Goal: Communication & Community: Participate in discussion

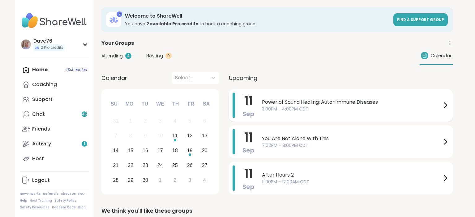
click at [359, 107] on span "3:00PM - 4:00PM CDT" at bounding box center [352, 109] width 180 height 6
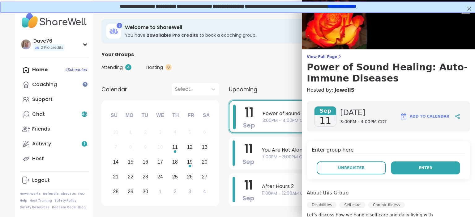
click at [419, 165] on button "Enter" at bounding box center [425, 168] width 69 height 13
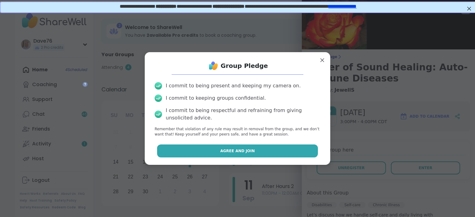
click at [277, 146] on button "Agree and Join" at bounding box center [237, 151] width 161 height 13
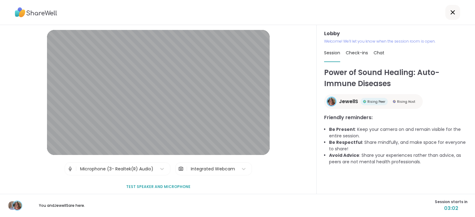
click at [377, 55] on span "Chat" at bounding box center [379, 53] width 11 height 6
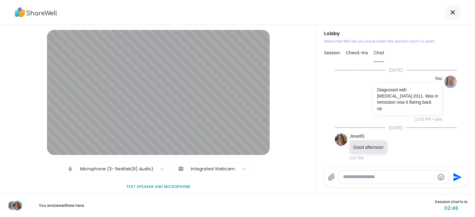
click at [378, 179] on textarea "Type your message" at bounding box center [389, 177] width 92 height 6
type textarea "**********"
click at [461, 178] on icon "Send" at bounding box center [458, 178] width 10 height 10
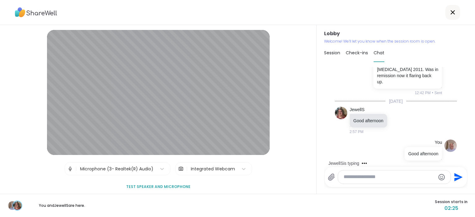
scroll to position [59, 0]
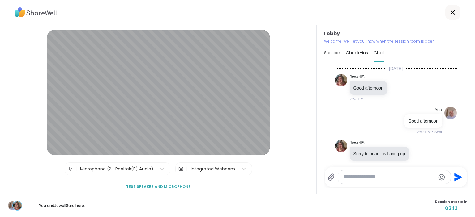
click at [401, 181] on div at bounding box center [394, 177] width 112 height 13
click at [390, 177] on textarea "Type your message" at bounding box center [390, 177] width 92 height 6
type textarea "**********"
click at [459, 173] on icon "Send" at bounding box center [458, 178] width 10 height 10
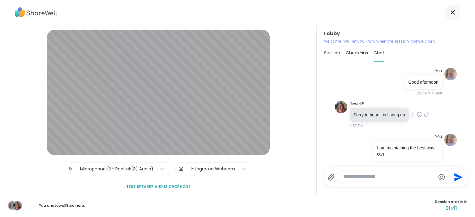
click at [419, 114] on icon at bounding box center [419, 114] width 0 height 0
click at [375, 99] on button "Select Reaction: Heart" at bounding box center [370, 105] width 12 height 12
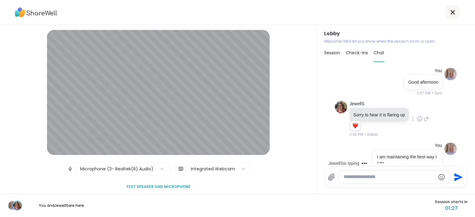
scroll to position [146, 0]
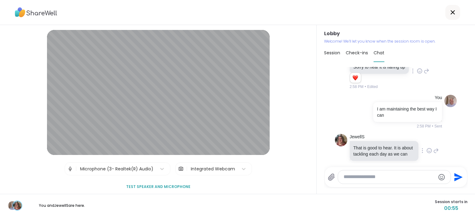
click at [427, 148] on icon at bounding box center [430, 151] width 6 height 6
click at [384, 135] on button "Select Reaction: Heart" at bounding box center [380, 141] width 12 height 12
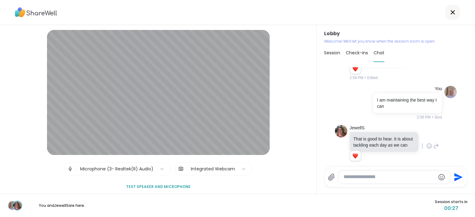
click at [393, 178] on textarea "Type your message" at bounding box center [390, 177] width 92 height 6
click at [393, 178] on textarea "**********" at bounding box center [390, 177] width 92 height 6
type textarea "**********"
click at [457, 178] on icon "Send" at bounding box center [458, 177] width 8 height 8
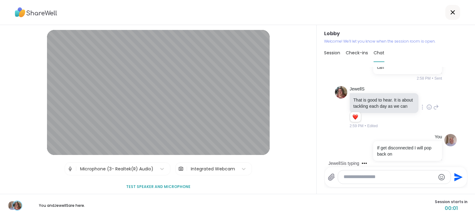
scroll to position [227, 0]
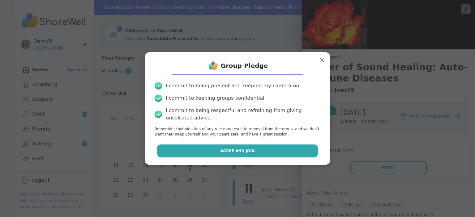
click at [301, 149] on button "Agree and Join" at bounding box center [237, 151] width 161 height 13
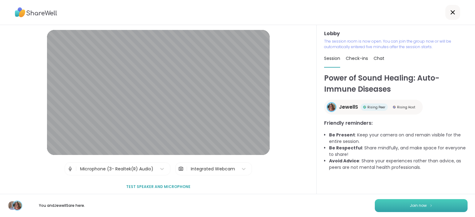
click at [436, 205] on button "Join now" at bounding box center [421, 206] width 93 height 13
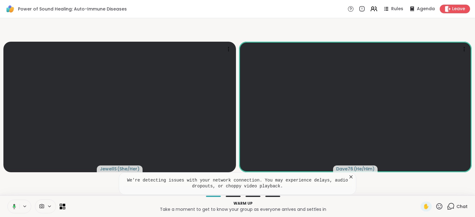
click at [350, 179] on icon at bounding box center [351, 177] width 3 height 3
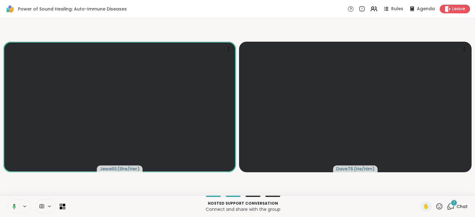
click at [456, 203] on div "1" at bounding box center [454, 203] width 7 height 7
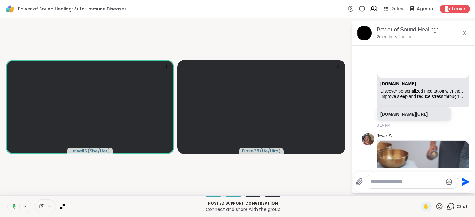
scroll to position [1, 0]
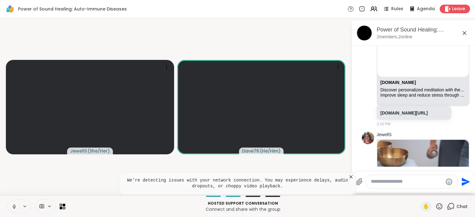
click at [350, 176] on icon at bounding box center [351, 177] width 3 height 3
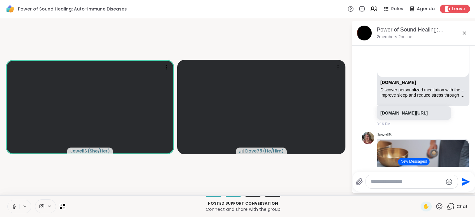
click at [424, 163] on button "New Messages!" at bounding box center [413, 161] width 31 height 7
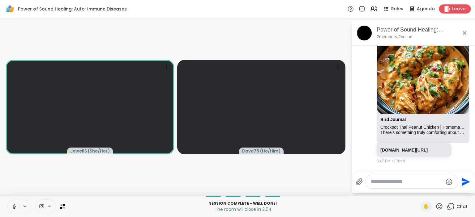
click at [457, 11] on span "Leave" at bounding box center [459, 9] width 14 height 6
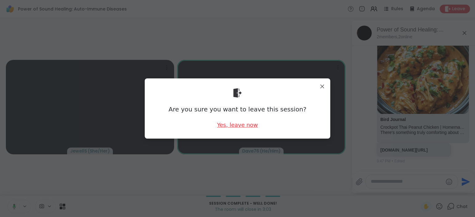
click at [243, 128] on div "Yes, leave now" at bounding box center [237, 125] width 41 height 8
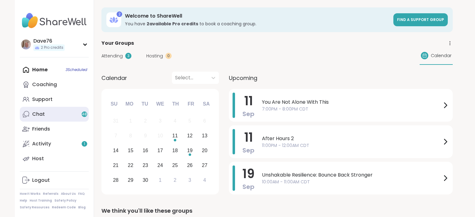
click at [55, 119] on link "Chat 48" at bounding box center [54, 114] width 69 height 15
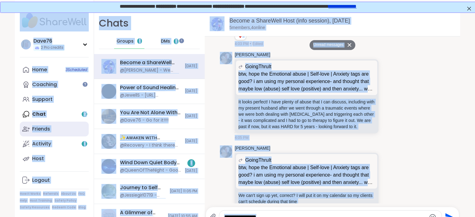
click at [39, 131] on div "Friends" at bounding box center [41, 129] width 18 height 7
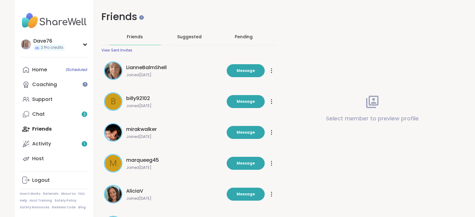
click at [360, 158] on div "Select member to preview profile" at bounding box center [373, 108] width 176 height 217
click at [43, 71] on div "Home 3 Scheduled" at bounding box center [39, 70] width 15 height 7
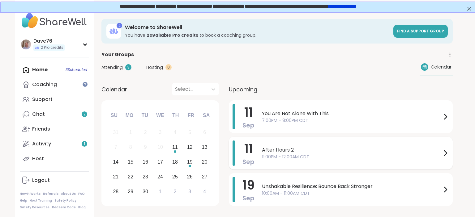
click at [418, 150] on span "After Hours 2" at bounding box center [352, 150] width 180 height 7
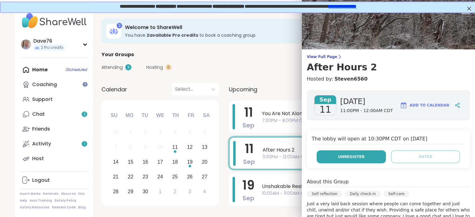
click at [355, 156] on span "Unregister" at bounding box center [351, 157] width 27 height 6
click at [342, 157] on span "Unregister" at bounding box center [351, 157] width 27 height 6
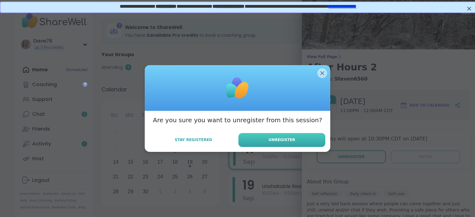
click at [312, 143] on button "Unregister" at bounding box center [281, 140] width 87 height 14
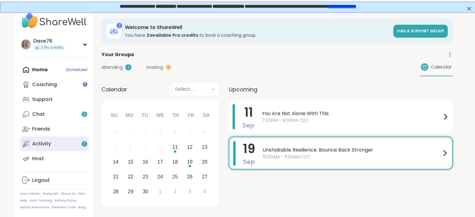
click at [51, 145] on link "Activity 1" at bounding box center [54, 144] width 69 height 15
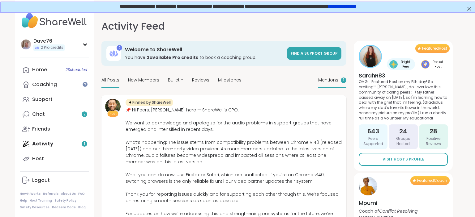
click at [329, 84] on div "Mentions 1" at bounding box center [332, 80] width 28 height 15
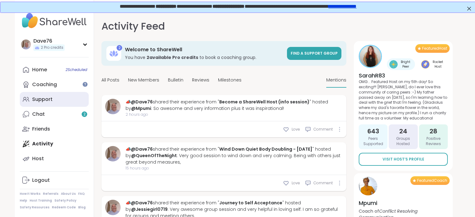
click at [46, 98] on div "Support" at bounding box center [42, 99] width 20 height 7
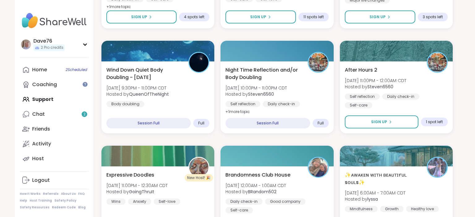
scroll to position [1033, 0]
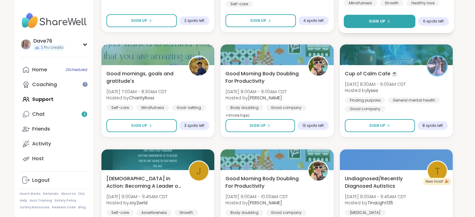
click at [387, 22] on icon at bounding box center [389, 21] width 4 height 4
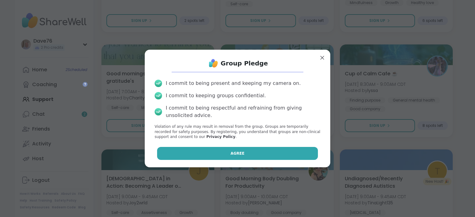
click at [249, 151] on button "Agree" at bounding box center [237, 153] width 161 height 13
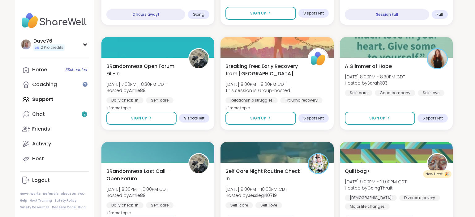
scroll to position [826, 0]
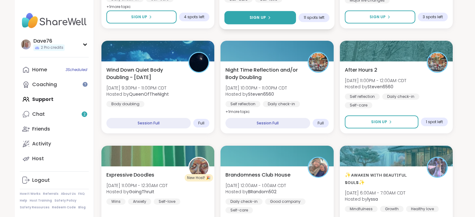
click at [278, 22] on button "Sign Up" at bounding box center [261, 17] width 72 height 13
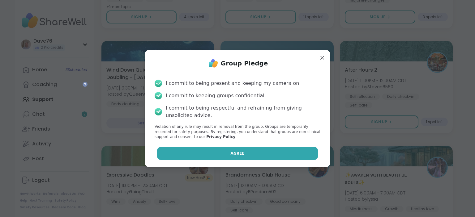
click at [269, 151] on button "Agree" at bounding box center [237, 153] width 161 height 13
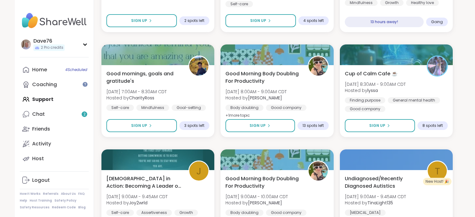
scroll to position [1188, 0]
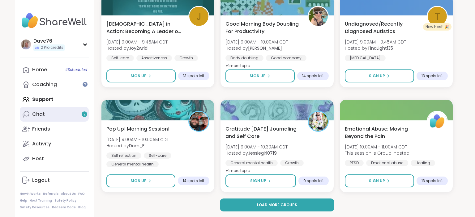
click at [35, 115] on div "Chat 2" at bounding box center [38, 114] width 13 height 7
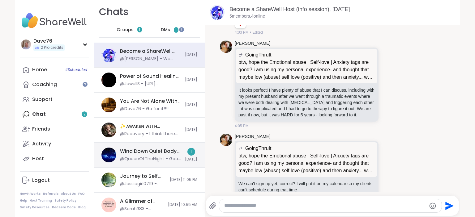
click at [133, 157] on div "@QueenOfTheNight - Good night! Thanks for winding down with me!" at bounding box center [150, 159] width 61 height 6
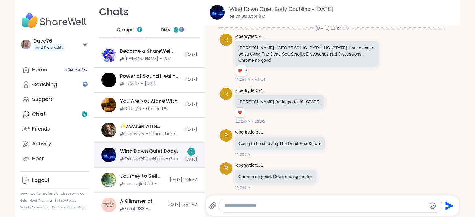
scroll to position [924, 0]
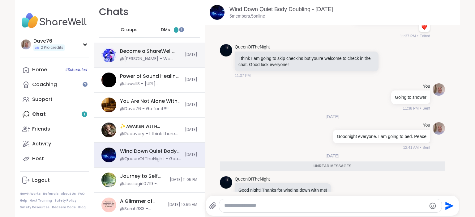
click at [136, 56] on div "@[PERSON_NAME] - We can't sign up yet, correct? I will put it on my calendar so…" at bounding box center [150, 59] width 61 height 6
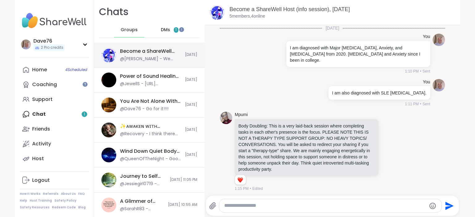
scroll to position [3659, 0]
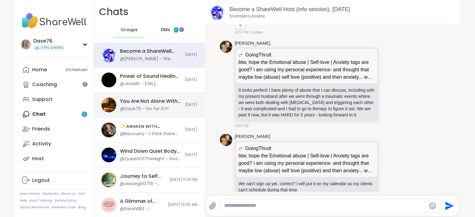
click at [139, 107] on div "@Dave76 - Go for it!!!!" at bounding box center [144, 109] width 49 height 6
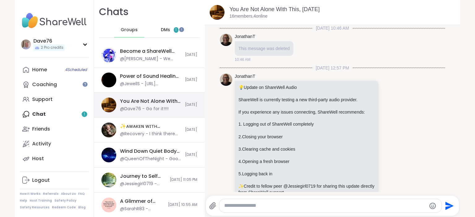
scroll to position [462, 0]
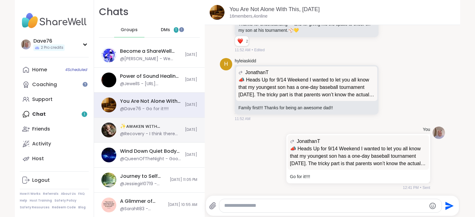
click at [140, 127] on div "✨ᴀᴡᴀᴋᴇɴ ᴡɪᴛʜ ʙᴇᴀᴜᴛɪғᴜʟ sᴏᴜʟs✨HBD OZAIS, [DATE]" at bounding box center [150, 126] width 61 height 7
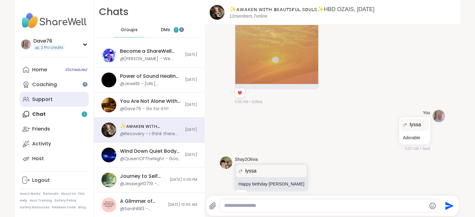
scroll to position [2804, 0]
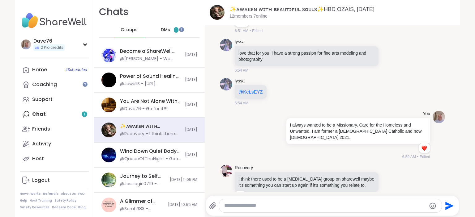
click at [162, 31] on span "DMs" at bounding box center [165, 30] width 9 height 6
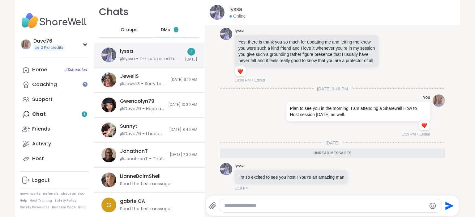
click at [149, 59] on div "@lyssa - I’m so excited to see you host ! You’re an amazing man" at bounding box center [150, 59] width 61 height 6
click at [356, 178] on icon at bounding box center [359, 177] width 6 height 6
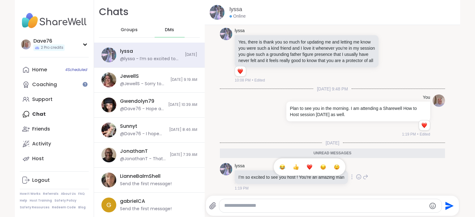
click at [308, 167] on div "Select Reaction: Heart" at bounding box center [310, 168] width 6 height 6
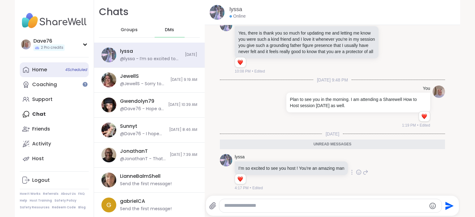
click at [40, 68] on div "Home 4 Scheduled" at bounding box center [39, 70] width 15 height 7
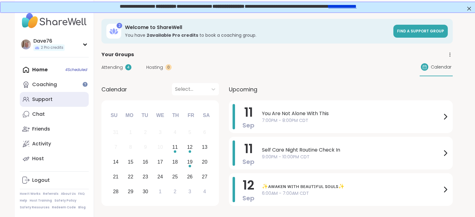
click at [46, 100] on div "Support" at bounding box center [42, 99] width 20 height 7
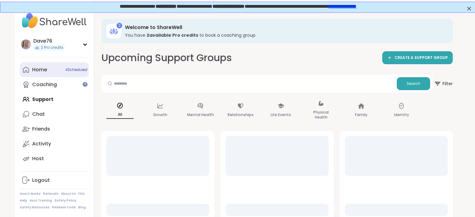
click at [49, 66] on link "Home 4 Scheduled" at bounding box center [54, 69] width 69 height 15
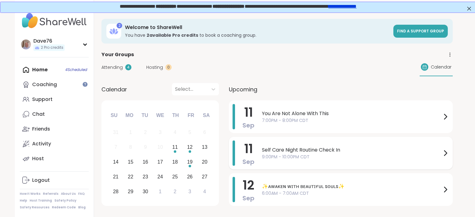
click at [304, 153] on span "Self Care Night Routine Check In" at bounding box center [352, 150] width 180 height 7
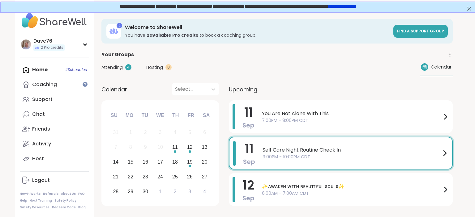
click at [257, 71] on div "Attending 4 Hosting 0 Calendar" at bounding box center [276, 67] width 351 height 18
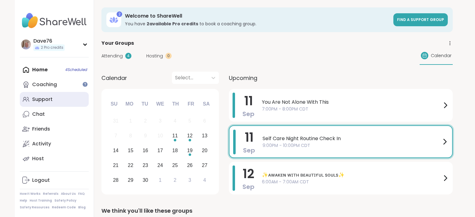
click at [58, 102] on link "Support" at bounding box center [54, 99] width 69 height 15
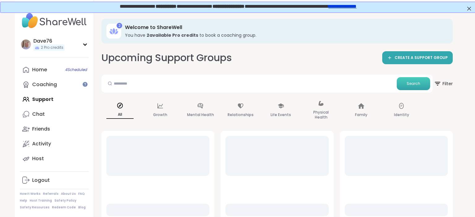
click at [418, 81] on span "Search" at bounding box center [414, 84] width 14 height 6
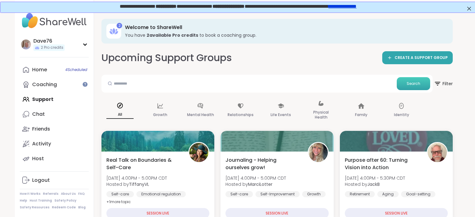
click at [418, 81] on span "Search" at bounding box center [414, 84] width 14 height 6
click at [441, 83] on icon at bounding box center [437, 84] width 8 height 8
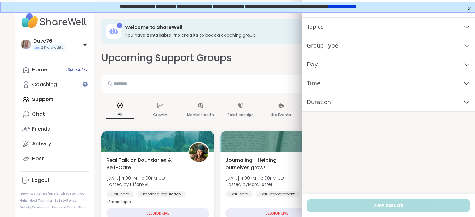
click at [379, 28] on div "Topics" at bounding box center [388, 27] width 173 height 19
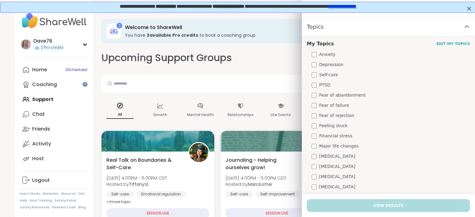
click at [340, 125] on span "Feeling stuck" at bounding box center [333, 126] width 28 height 6
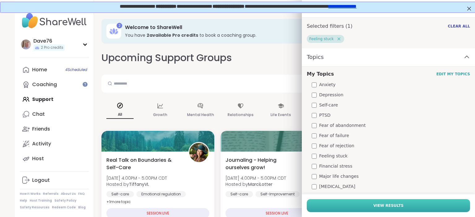
click at [386, 205] on span "View Results" at bounding box center [388, 206] width 30 height 6
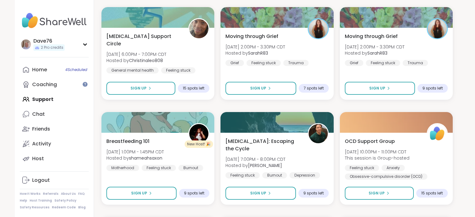
scroll to position [235, 0]
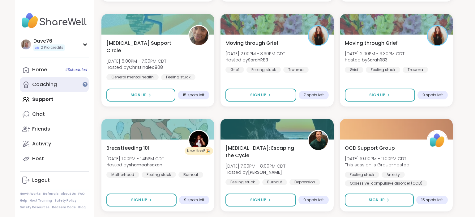
click at [44, 88] on div "Coaching" at bounding box center [44, 84] width 25 height 7
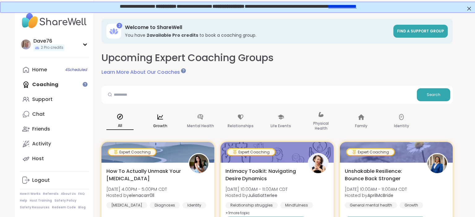
click at [160, 124] on p "Growth" at bounding box center [160, 125] width 14 height 7
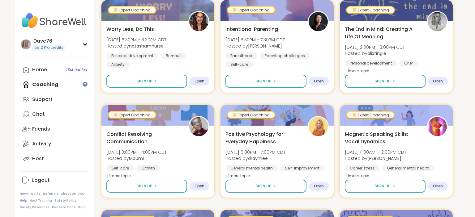
scroll to position [890, 0]
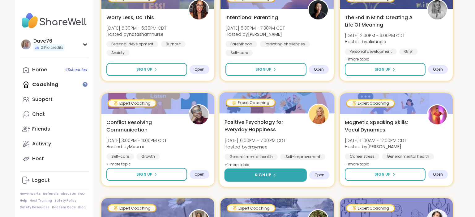
click at [269, 176] on span "Sign Up" at bounding box center [263, 176] width 16 height 6
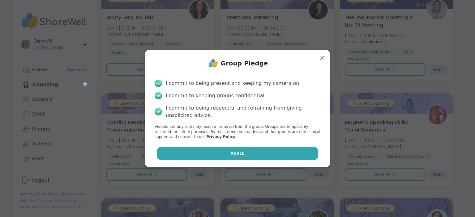
click at [264, 157] on button "Agree" at bounding box center [237, 153] width 161 height 13
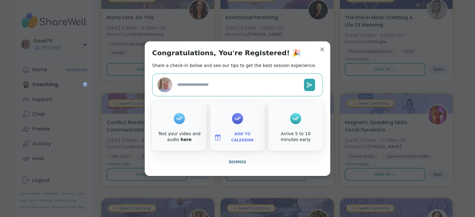
type textarea "*"
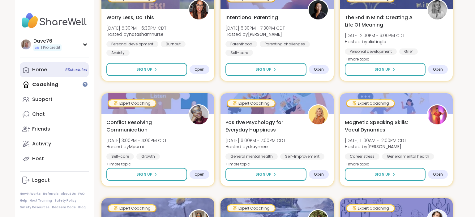
click at [37, 72] on div "Home 5 Scheduled" at bounding box center [39, 70] width 15 height 7
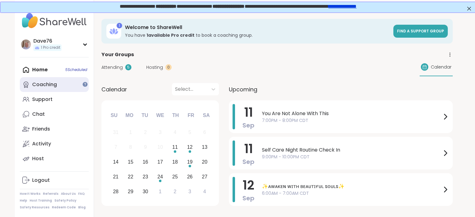
click at [53, 89] on link "Coaching" at bounding box center [54, 84] width 69 height 15
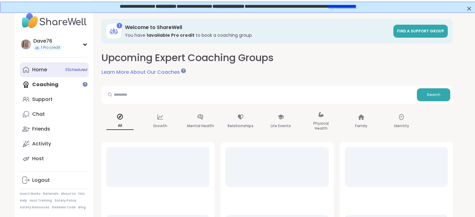
click at [47, 72] on div "Home 5 Scheduled" at bounding box center [39, 70] width 15 height 7
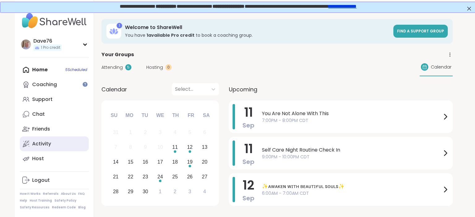
click at [41, 139] on link "Activity" at bounding box center [54, 144] width 69 height 15
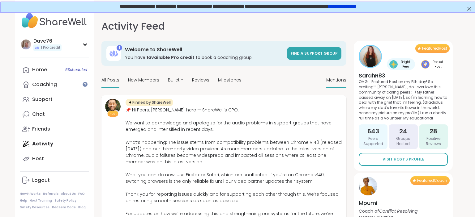
click at [337, 77] on span "Mentions" at bounding box center [336, 80] width 20 height 6
